Goal: Task Accomplishment & Management: Use online tool/utility

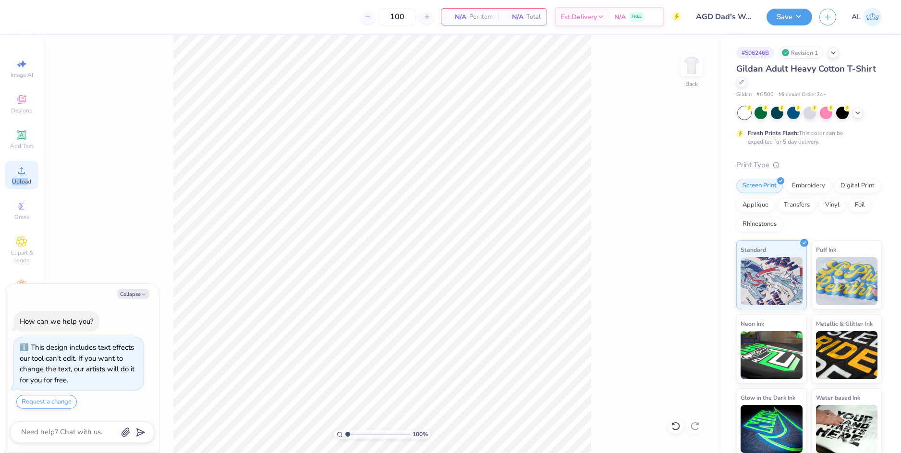
click at [27, 176] on div "Upload" at bounding box center [22, 175] width 34 height 28
click at [23, 177] on div "Upload" at bounding box center [22, 175] width 34 height 28
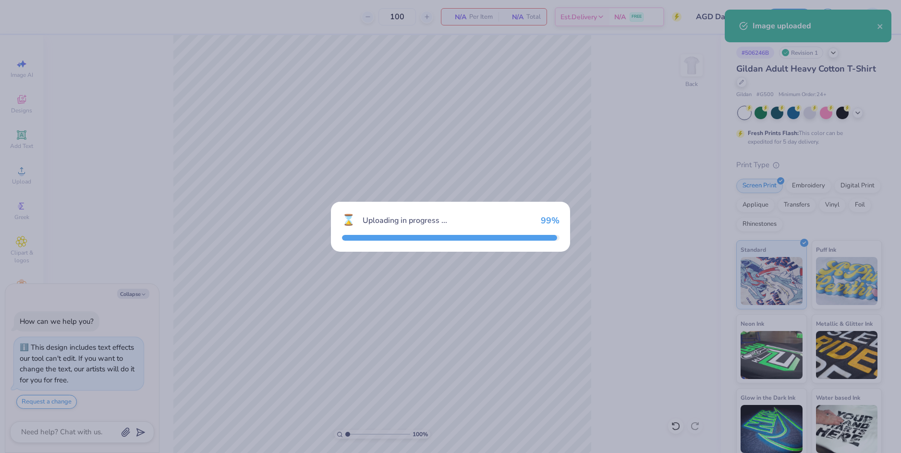
type textarea "x"
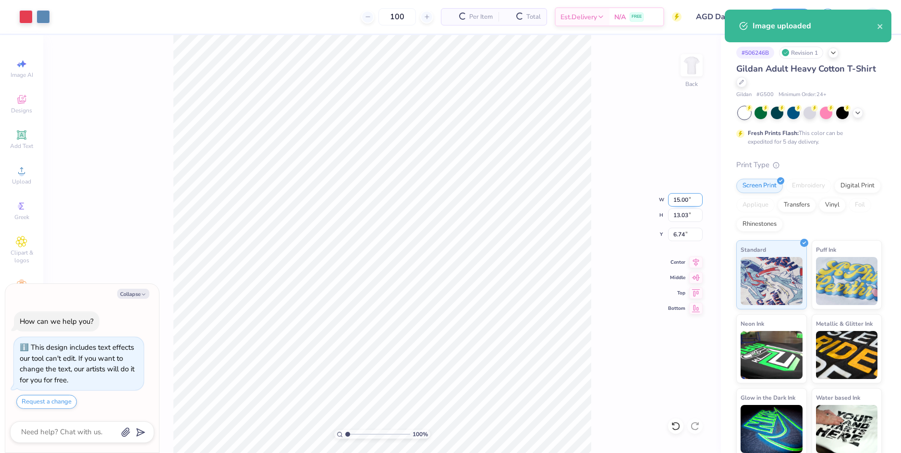
click at [672, 199] on input "15.00" at bounding box center [685, 199] width 35 height 13
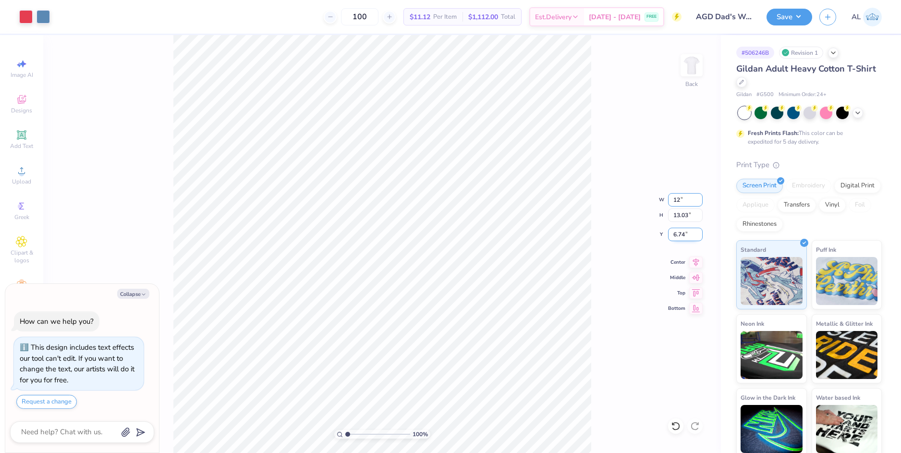
type input "12"
click at [676, 232] on input "6.74" at bounding box center [685, 234] width 35 height 13
click at [678, 234] on input "6.74" at bounding box center [685, 234] width 35 height 13
type textarea "x"
type input "12.00"
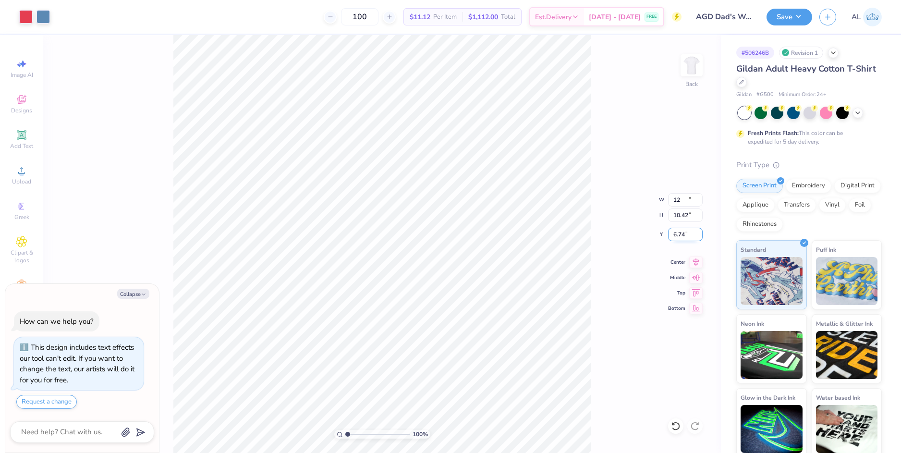
type input "10.42"
click at [678, 234] on input "8.04" at bounding box center [685, 234] width 35 height 13
type input "3"
click at [679, 215] on input "10.42" at bounding box center [685, 214] width 35 height 13
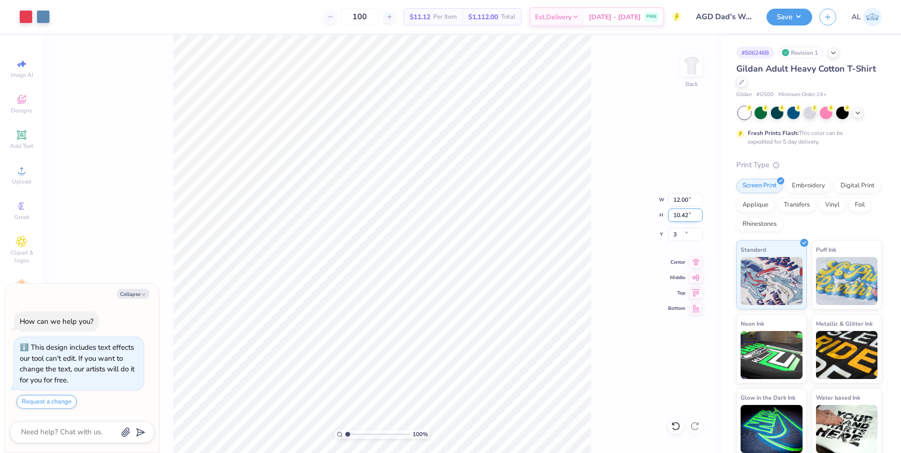
type textarea "x"
type input "3.00"
drag, startPoint x: 134, startPoint y: 292, endPoint x: 146, endPoint y: 286, distance: 13.5
click at [134, 293] on button "Collapse" at bounding box center [133, 294] width 32 height 10
type textarea "x"
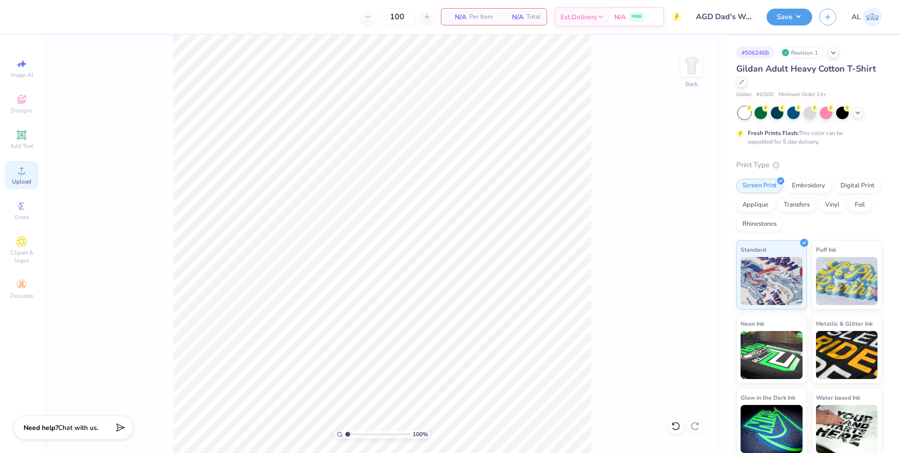
click at [20, 173] on icon at bounding box center [21, 170] width 7 height 7
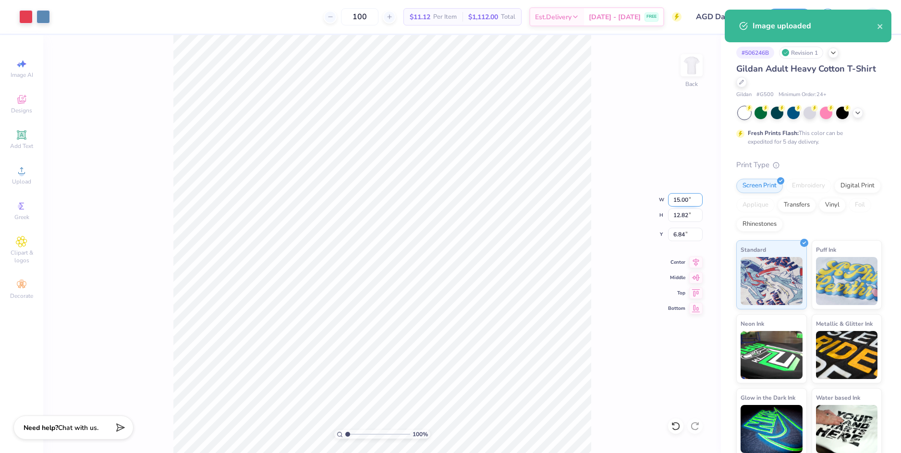
click at [683, 199] on input "15.00" at bounding box center [685, 199] width 35 height 13
click at [680, 233] on input "6.84" at bounding box center [685, 234] width 35 height 13
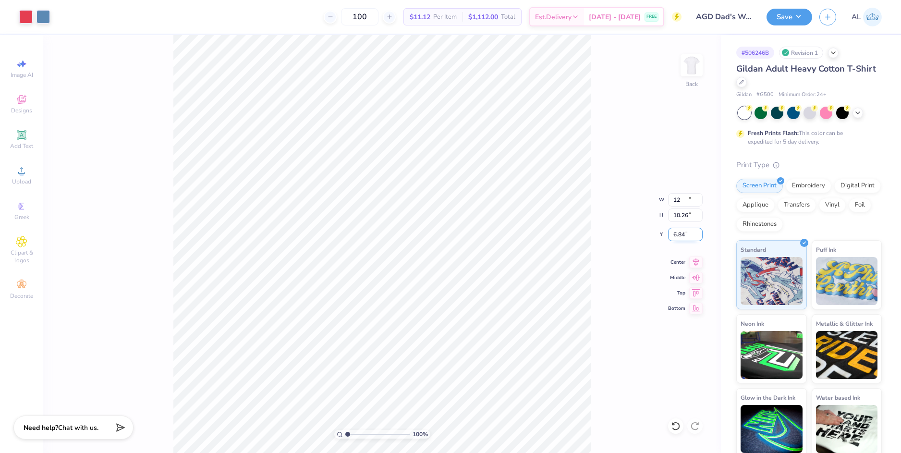
type input "12.00"
type input "10.26"
click at [677, 233] on input "8.12" at bounding box center [685, 234] width 35 height 13
click at [682, 215] on input "10.26" at bounding box center [685, 214] width 35 height 13
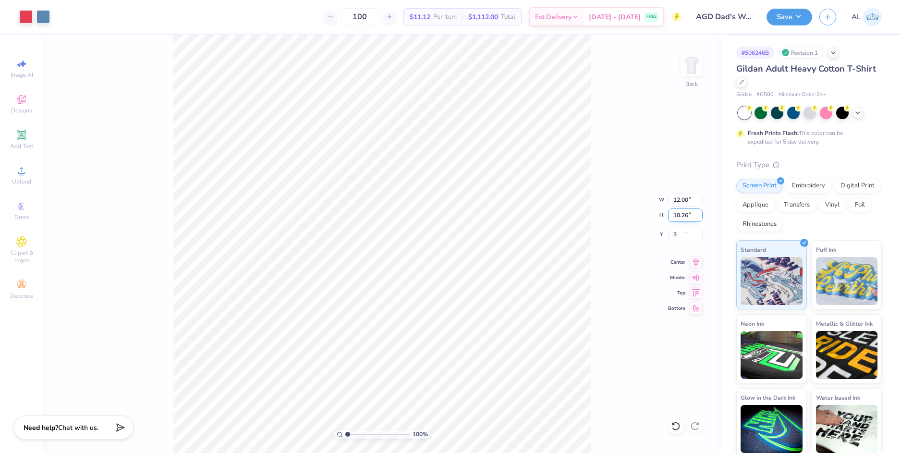
type input "3.00"
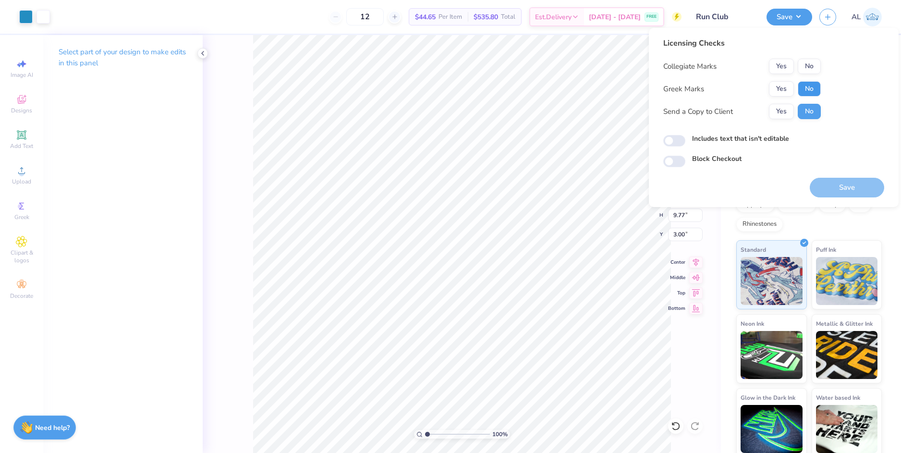
click at [809, 91] on button "No" at bounding box center [809, 88] width 23 height 15
click at [779, 68] on button "Yes" at bounding box center [781, 66] width 25 height 15
click at [784, 114] on button "Yes" at bounding box center [781, 111] width 25 height 15
click at [827, 192] on button "Save" at bounding box center [847, 188] width 74 height 20
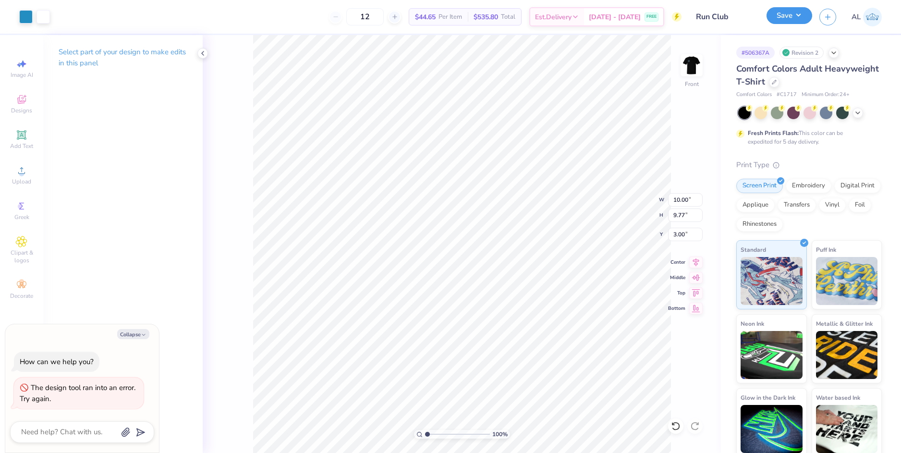
click at [791, 15] on button "Save" at bounding box center [789, 15] width 46 height 17
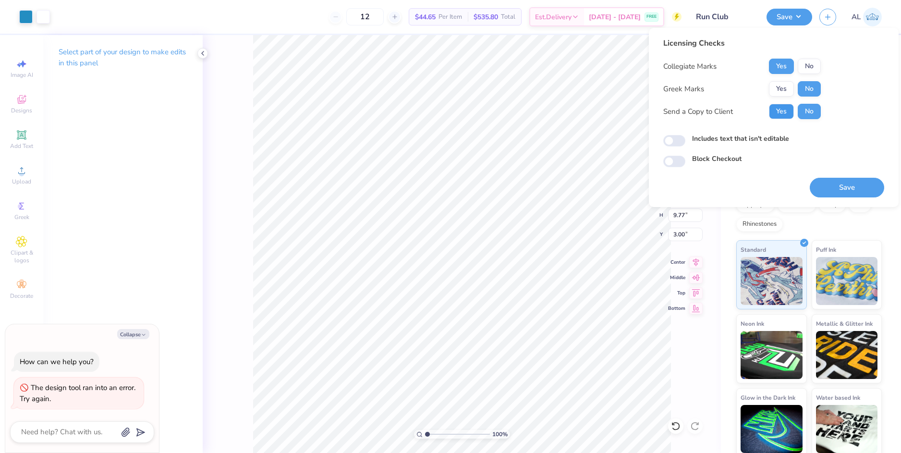
click at [788, 114] on button "Yes" at bounding box center [781, 111] width 25 height 15
click at [827, 192] on button "Save" at bounding box center [847, 188] width 74 height 20
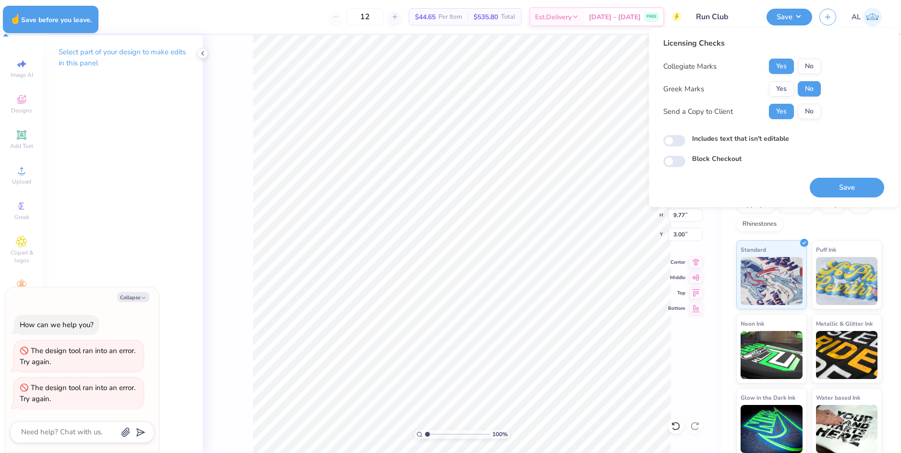
type textarea "x"
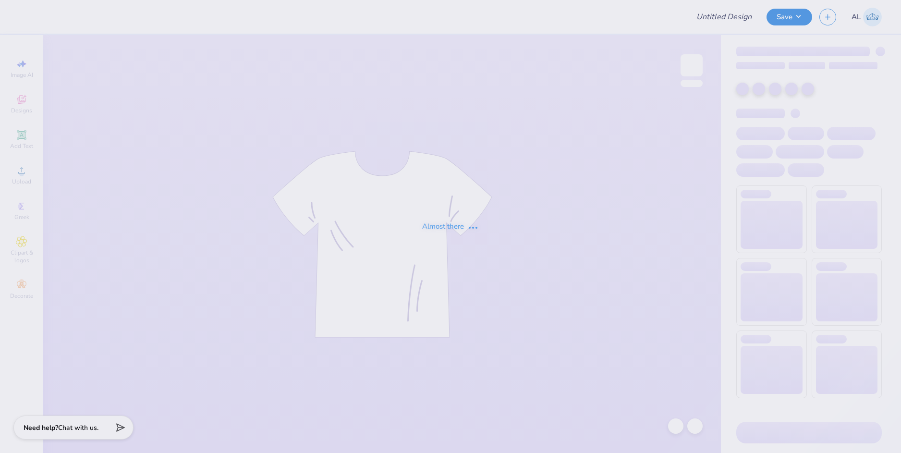
type input "Run Club"
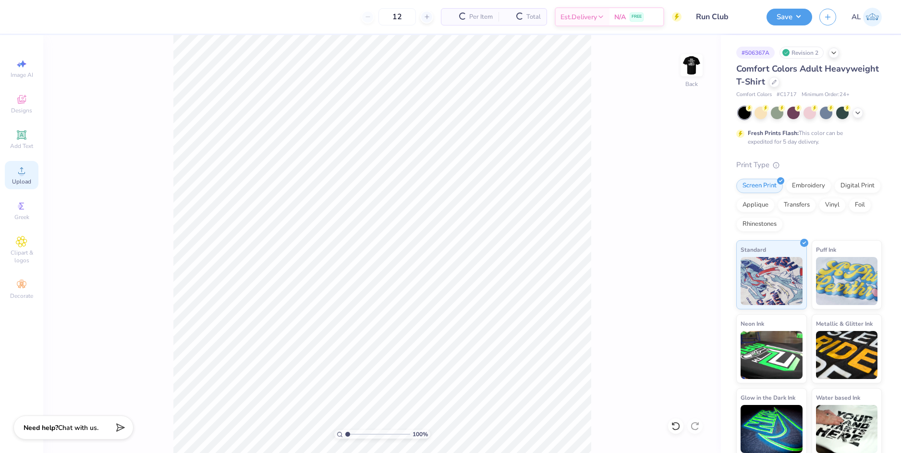
click at [25, 177] on div "Upload" at bounding box center [22, 175] width 34 height 28
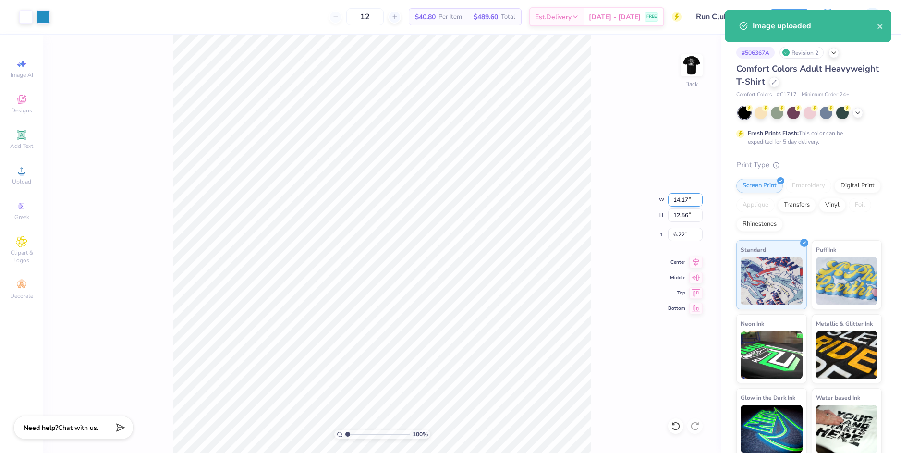
click at [680, 201] on input "14.17" at bounding box center [685, 199] width 35 height 13
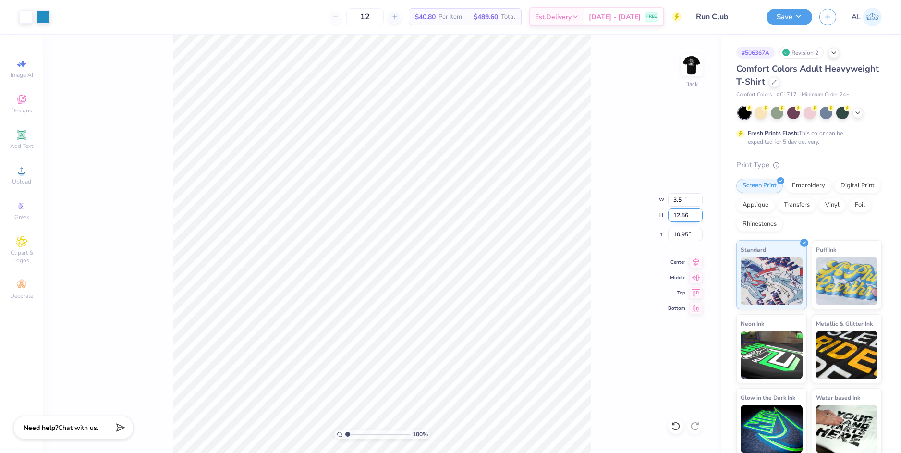
type input "3.50"
type input "3.10"
click at [671, 217] on input "3.10" at bounding box center [685, 214] width 35 height 13
click at [683, 233] on input "10.95" at bounding box center [685, 234] width 35 height 13
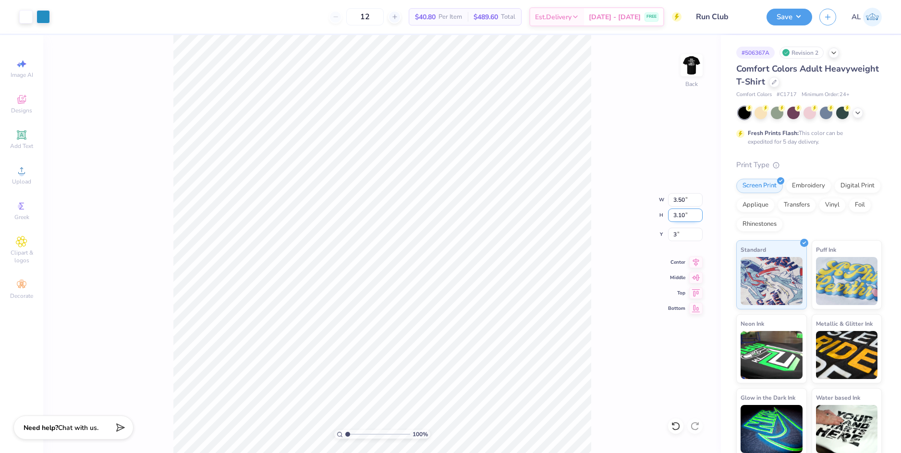
type input "3.00"
click at [683, 219] on input "3.10" at bounding box center [685, 214] width 35 height 13
click at [699, 70] on img at bounding box center [691, 65] width 38 height 38
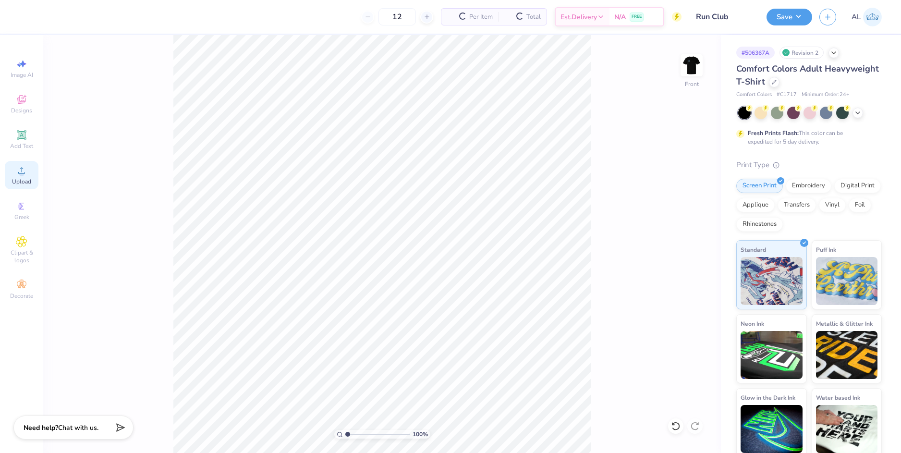
click at [27, 178] on span "Upload" at bounding box center [21, 182] width 19 height 8
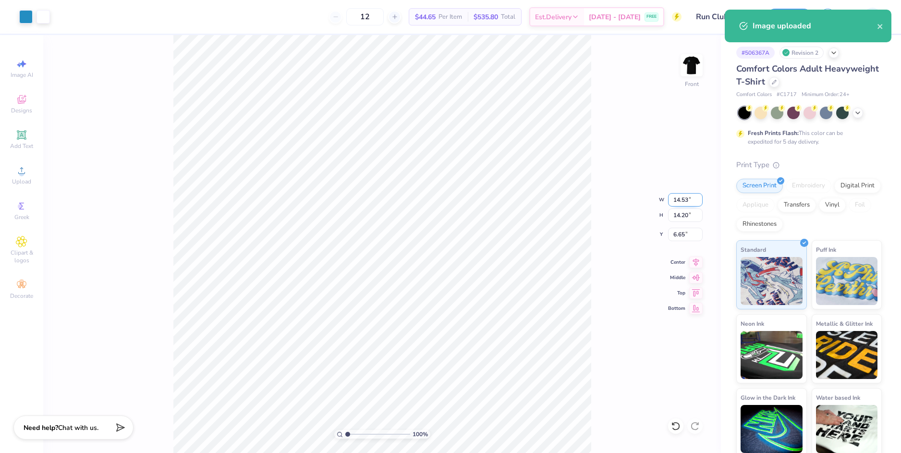
click at [677, 202] on input "14.53" at bounding box center [685, 199] width 35 height 13
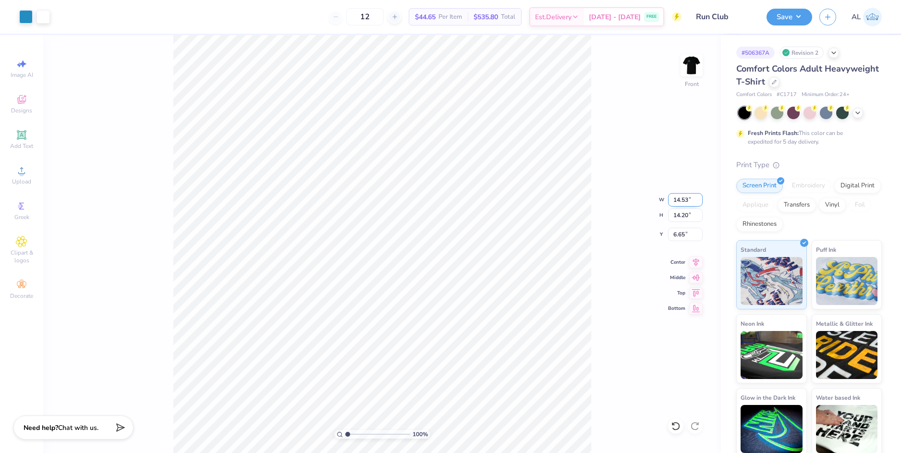
click at [677, 202] on input "14.53" at bounding box center [685, 199] width 35 height 13
click at [677, 239] on input "6.65" at bounding box center [685, 234] width 35 height 13
type input "10.00"
type input "9.77"
click at [678, 234] on input "8.86" at bounding box center [685, 234] width 35 height 13
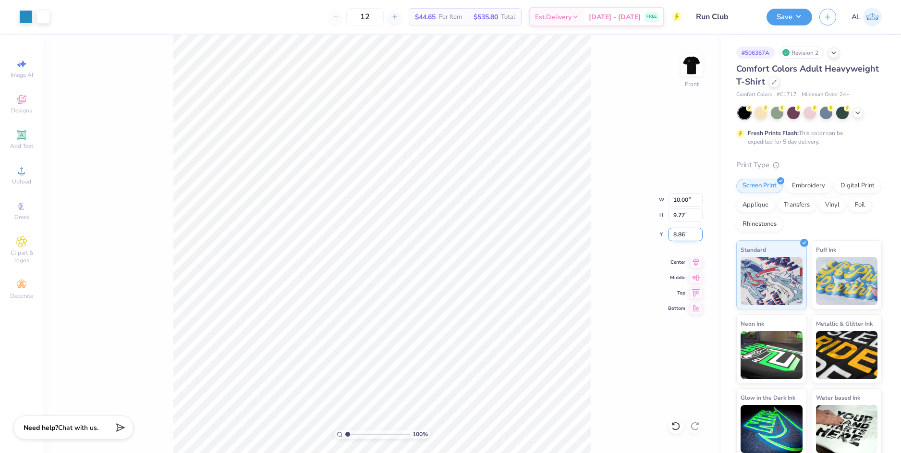
click at [678, 234] on input "8.86" at bounding box center [685, 234] width 35 height 13
click at [684, 214] on input "9.77" at bounding box center [685, 214] width 35 height 13
type input "3.00"
click at [696, 263] on icon at bounding box center [696, 260] width 6 height 8
click at [694, 64] on img at bounding box center [691, 65] width 38 height 38
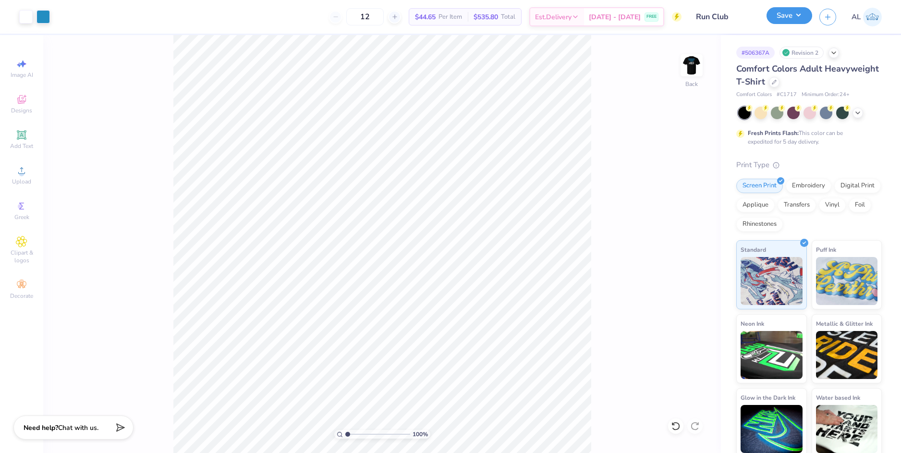
click at [800, 8] on button "Save" at bounding box center [789, 15] width 46 height 17
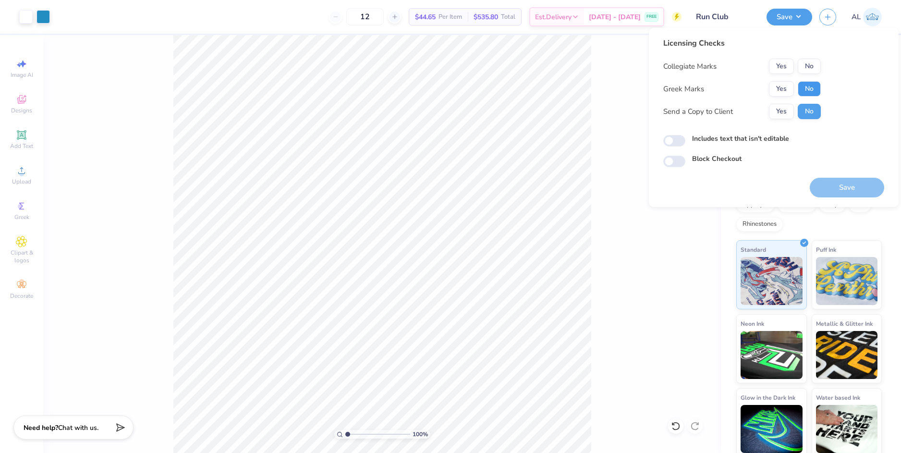
click at [804, 86] on button "No" at bounding box center [809, 88] width 23 height 15
click at [776, 67] on button "Yes" at bounding box center [781, 66] width 25 height 15
click at [775, 122] on div "Licensing Checks Collegiate Marks Yes No Greek Marks Yes No Send a Copy to Clie…" at bounding box center [742, 81] width 158 height 89
click at [779, 115] on button "Yes" at bounding box center [781, 111] width 25 height 15
click at [832, 187] on button "Save" at bounding box center [847, 188] width 74 height 20
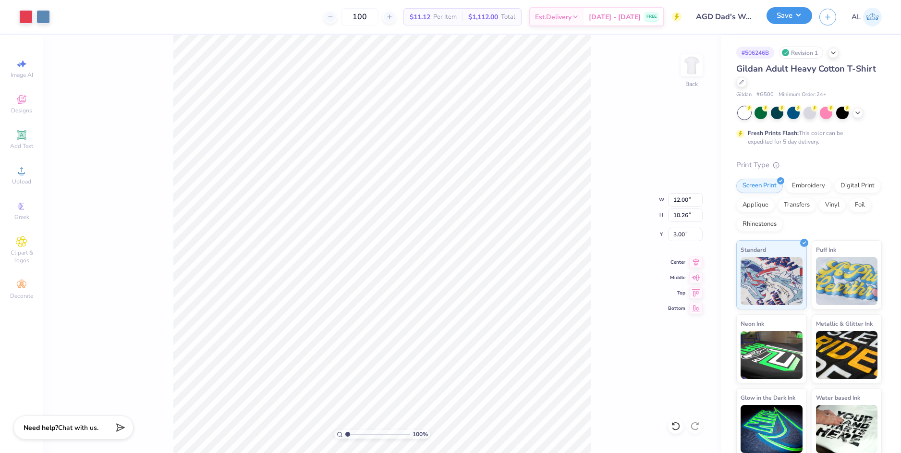
click at [782, 18] on button "Save" at bounding box center [789, 15] width 46 height 17
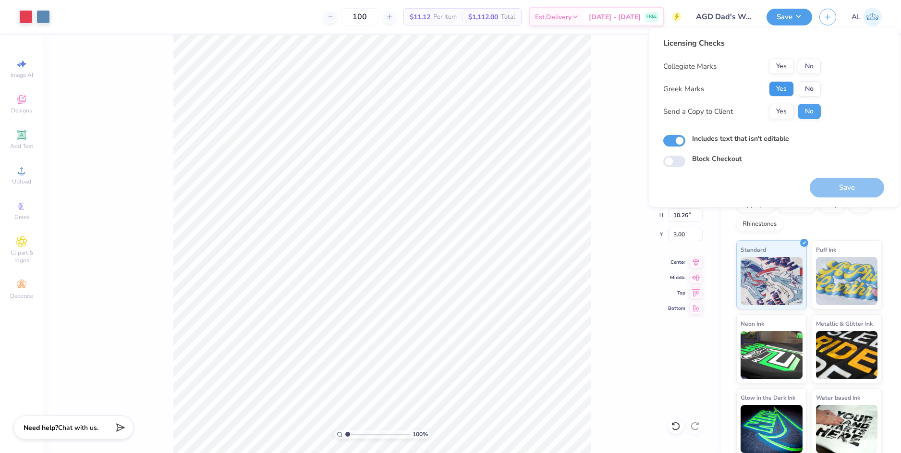
click at [780, 84] on button "Yes" at bounding box center [781, 88] width 25 height 15
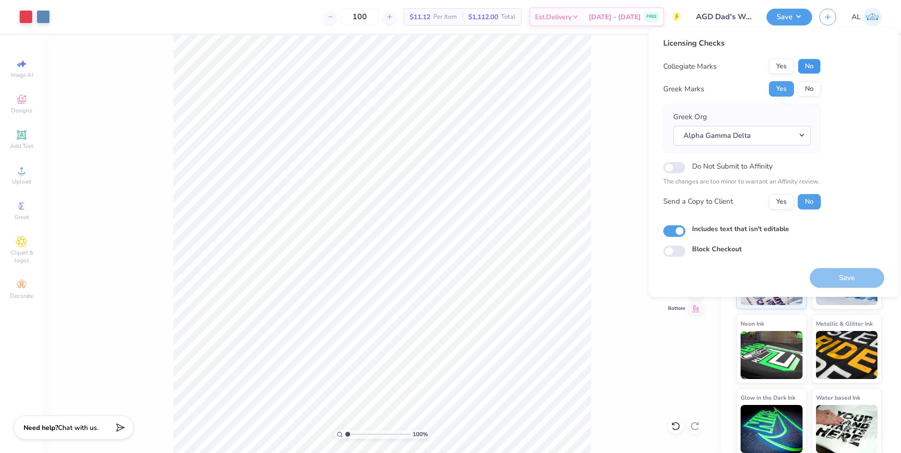
click at [809, 62] on button "No" at bounding box center [809, 66] width 23 height 15
click at [786, 203] on button "Yes" at bounding box center [781, 201] width 25 height 15
click at [864, 273] on button "Save" at bounding box center [847, 278] width 74 height 20
